Goal: Navigation & Orientation: Find specific page/section

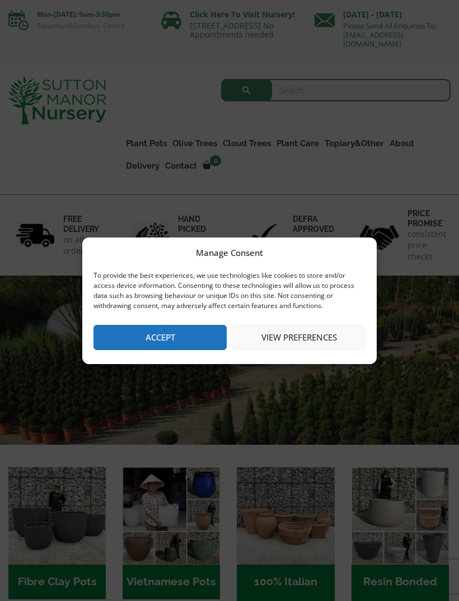
click at [277, 330] on button "View preferences" at bounding box center [298, 337] width 133 height 25
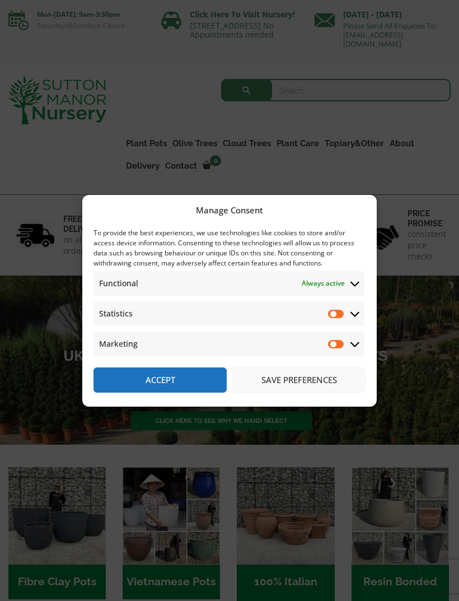
click at [334, 309] on input "Statistics" at bounding box center [336, 313] width 17 height 11
click at [327, 333] on span "Marketing Marketing" at bounding box center [229, 344] width 271 height 25
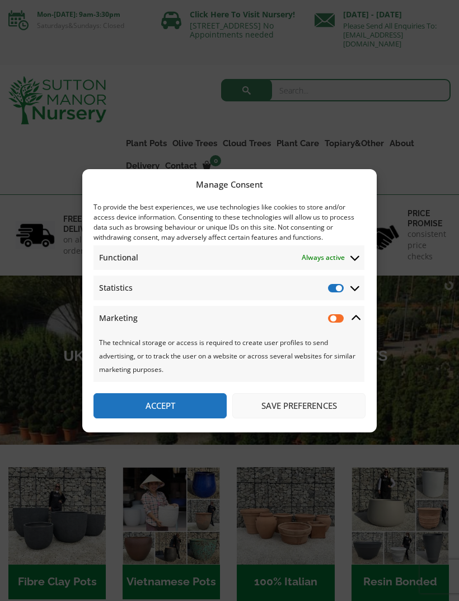
click at [334, 284] on input "Statistics" at bounding box center [336, 287] width 17 height 11
checkbox input "false"
click at [286, 396] on button "Save preferences" at bounding box center [298, 405] width 133 height 25
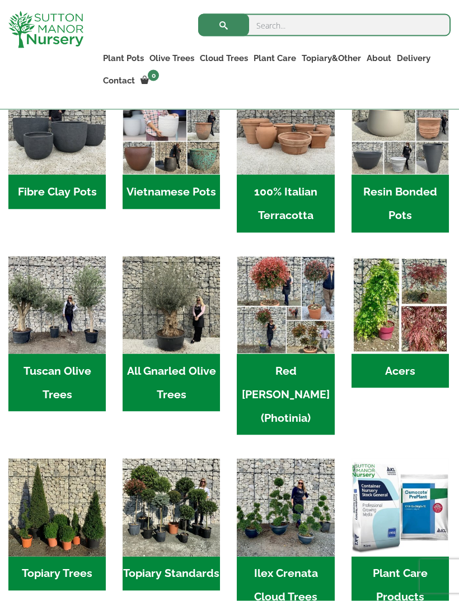
scroll to position [370, 0]
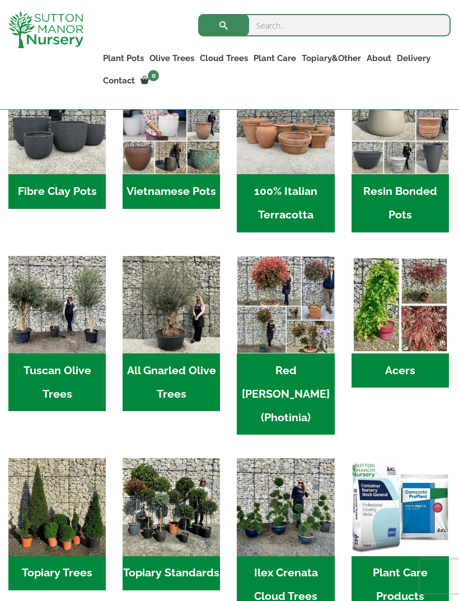
click at [268, 332] on img "Visit product category Red Robin (Photinia)" at bounding box center [285, 304] width 97 height 97
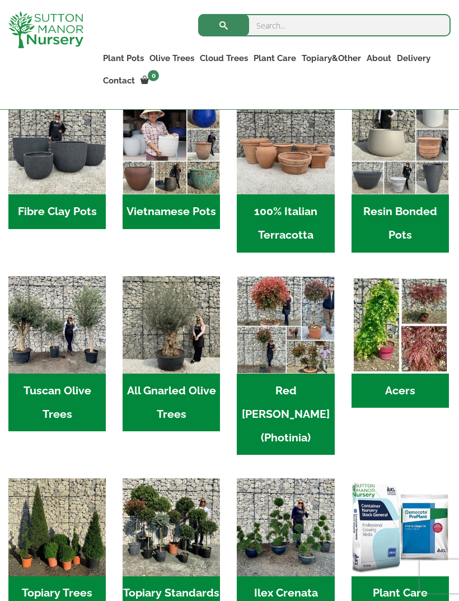
click at [289, 168] on img "Visit product category 100% Italian Terracotta" at bounding box center [285, 145] width 97 height 97
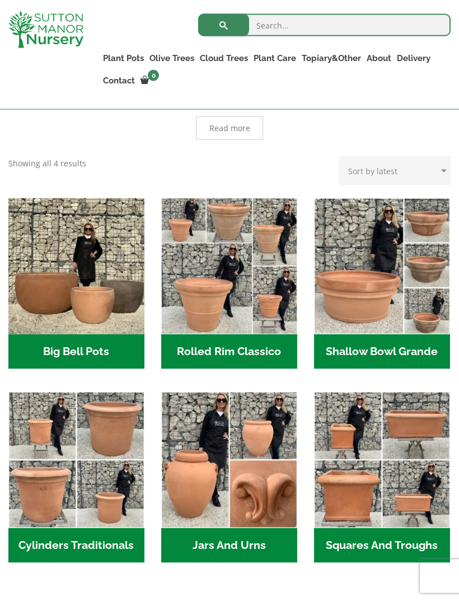
scroll to position [299, 0]
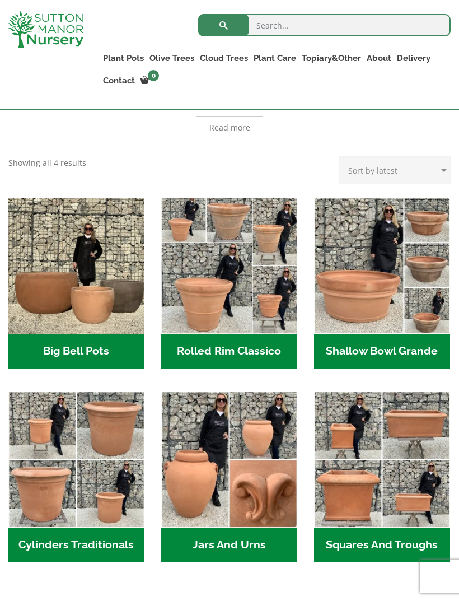
click at [59, 273] on img "Visit product category Big Bell Pots" at bounding box center [76, 266] width 136 height 136
